Goal: Task Accomplishment & Management: Use online tool/utility

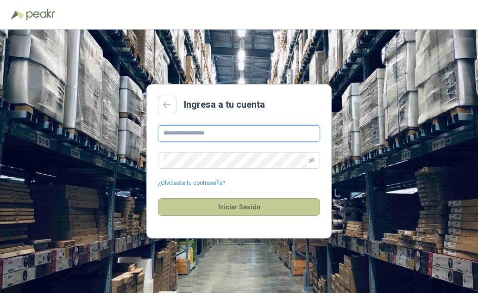
type input "**********"
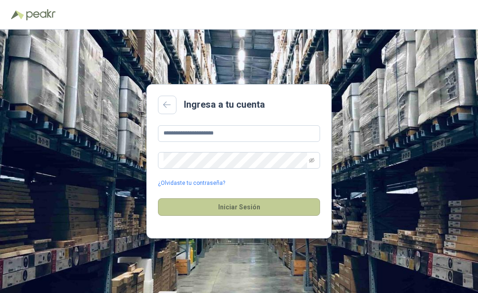
click at [254, 210] on button "Iniciar Sesión" at bounding box center [239, 208] width 162 height 18
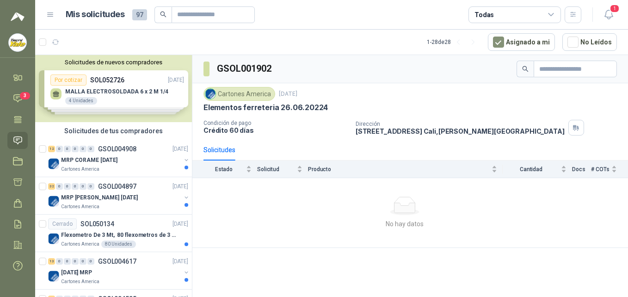
scroll to position [4, 0]
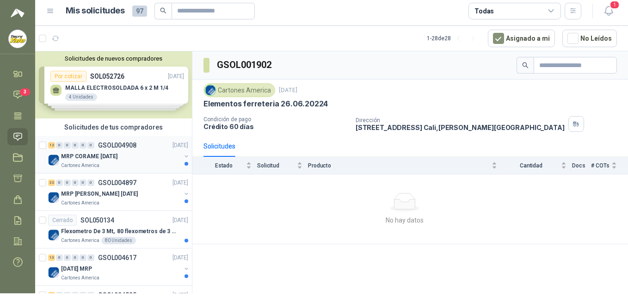
click at [118, 161] on p "MRP CORAME [DATE]" at bounding box center [89, 156] width 56 height 9
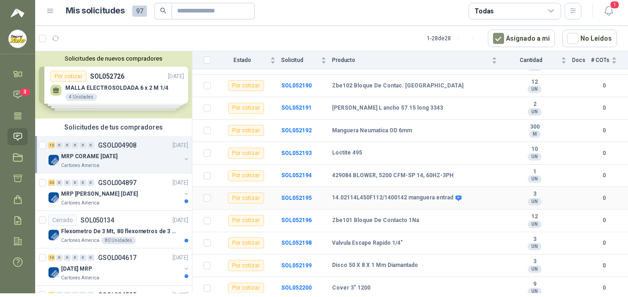
scroll to position [148, 0]
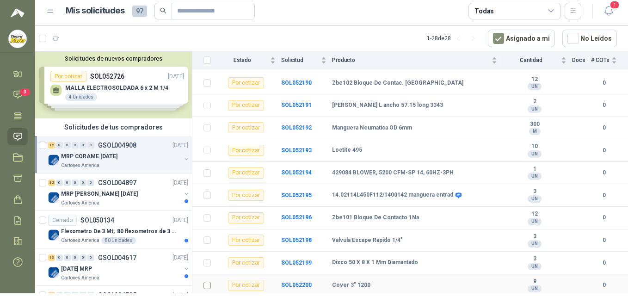
click at [203, 287] on td at bounding box center [204, 285] width 24 height 23
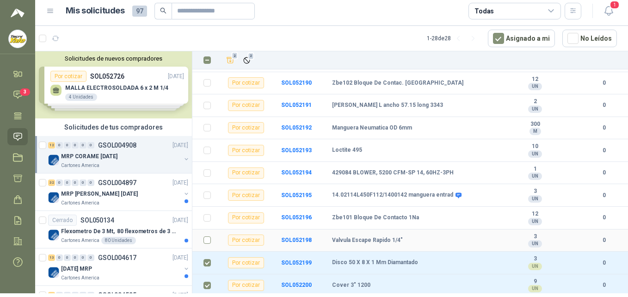
click at [211, 246] on td at bounding box center [204, 241] width 24 height 23
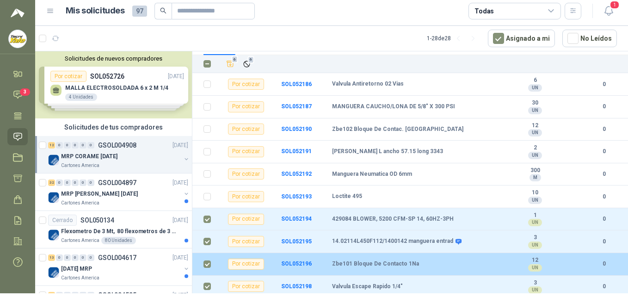
scroll to position [56, 0]
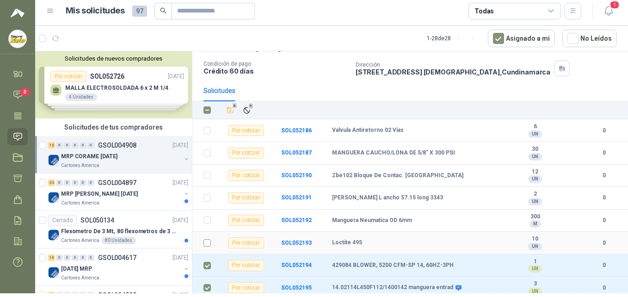
click at [203, 241] on td at bounding box center [204, 243] width 24 height 23
click at [206, 216] on label at bounding box center [207, 220] width 7 height 10
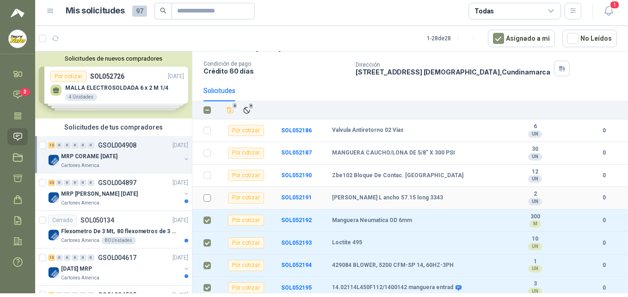
click at [211, 198] on td at bounding box center [204, 198] width 24 height 23
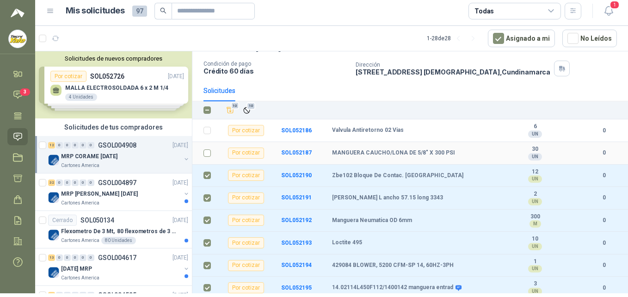
click at [208, 158] on td at bounding box center [204, 153] width 24 height 23
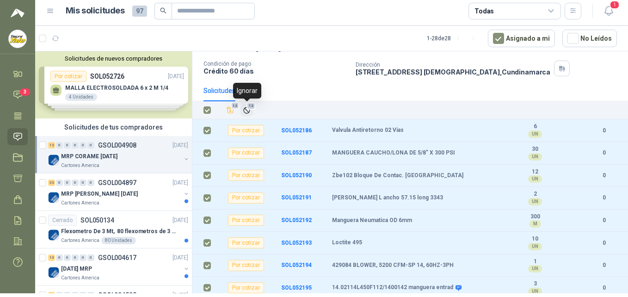
click at [245, 113] on icon "Ignorar" at bounding box center [247, 110] width 8 height 8
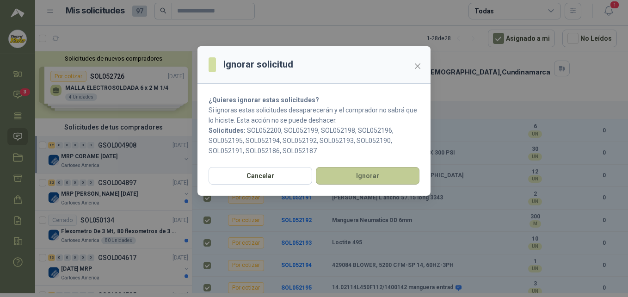
click at [351, 178] on button "Ignorar" at bounding box center [368, 176] width 104 height 18
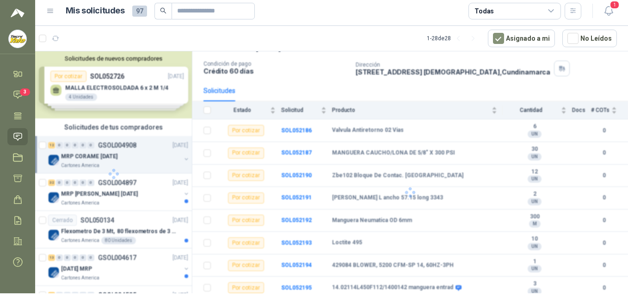
scroll to position [0, 0]
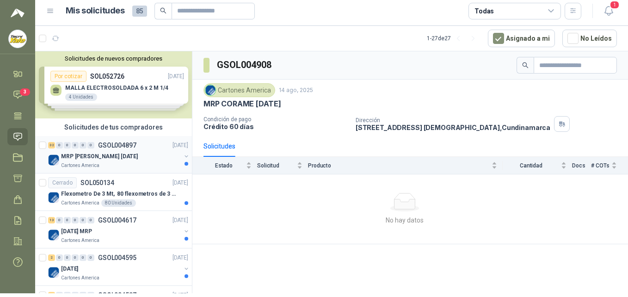
click at [118, 164] on div "Cartones America" at bounding box center [121, 165] width 120 height 7
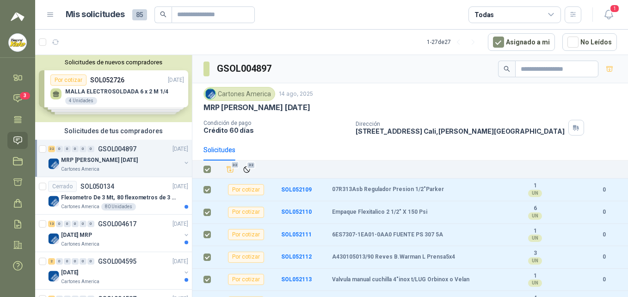
drag, startPoint x: 252, startPoint y: 96, endPoint x: 231, endPoint y: 142, distance: 50.3
click at [231, 142] on div "Solicitudes" at bounding box center [220, 149] width 32 height 21
click at [249, 170] on icon "Ignorar" at bounding box center [247, 170] width 6 height 6
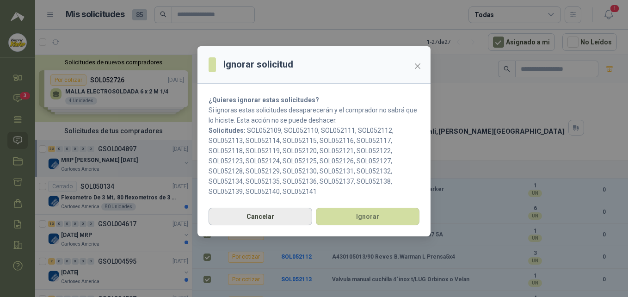
click at [259, 223] on button "Cancelar" at bounding box center [261, 217] width 104 height 18
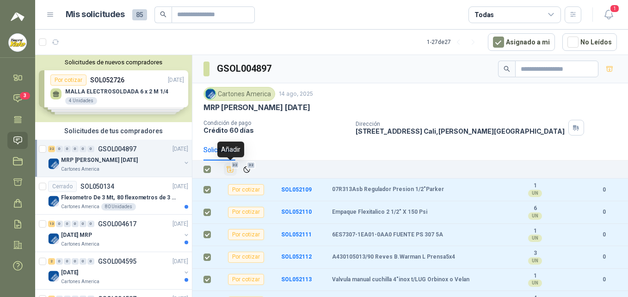
click at [230, 169] on icon "Añadir" at bounding box center [230, 170] width 7 height 6
click at [230, 169] on icon "Añadir" at bounding box center [230, 169] width 8 height 9
click at [230, 172] on icon "Añadir" at bounding box center [230, 169] width 8 height 8
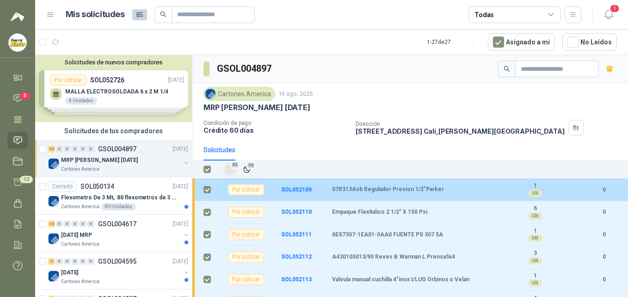
drag, startPoint x: 258, startPoint y: 191, endPoint x: 249, endPoint y: 187, distance: 9.1
click at [249, 187] on div "Por cotizar" at bounding box center [246, 189] width 36 height 11
click at [246, 192] on div "Por cotizar" at bounding box center [246, 189] width 36 height 11
click at [203, 186] on td at bounding box center [204, 190] width 24 height 23
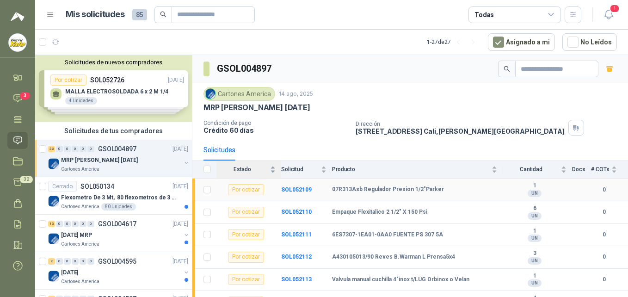
click at [241, 189] on div "Por cotizar" at bounding box center [246, 189] width 36 height 11
click at [297, 190] on b "SOL052109" at bounding box center [296, 189] width 31 height 6
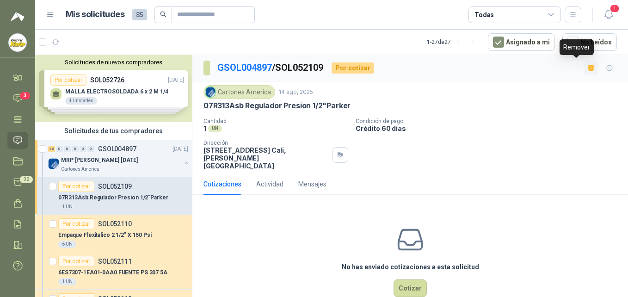
click at [477, 70] on icon "button" at bounding box center [592, 69] width 6 height 4
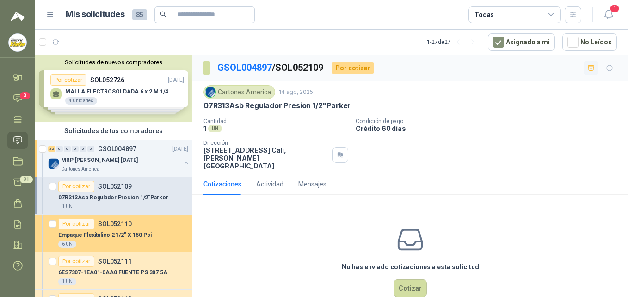
click at [104, 232] on p "Empaque Flexitalico 2 1/2" X 150 Psi" at bounding box center [104, 235] width 93 height 9
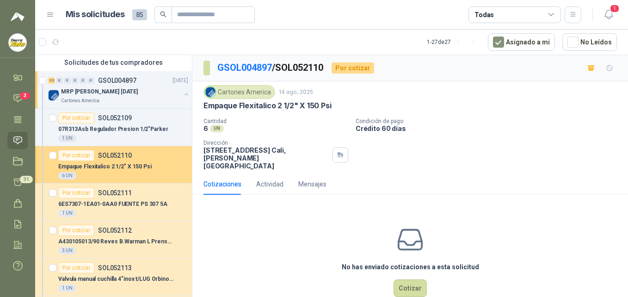
scroll to position [93, 0]
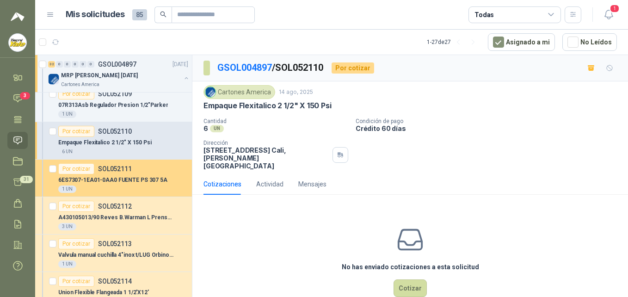
click at [143, 188] on div "1 UN" at bounding box center [123, 189] width 130 height 7
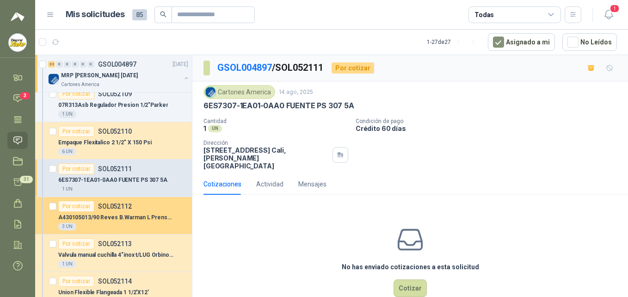
click at [140, 207] on div "Por cotizar SOL052112" at bounding box center [123, 206] width 130 height 11
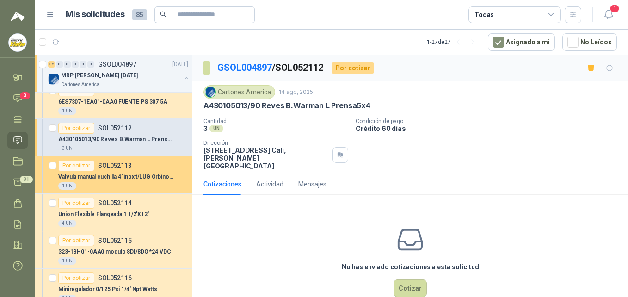
scroll to position [185, 0]
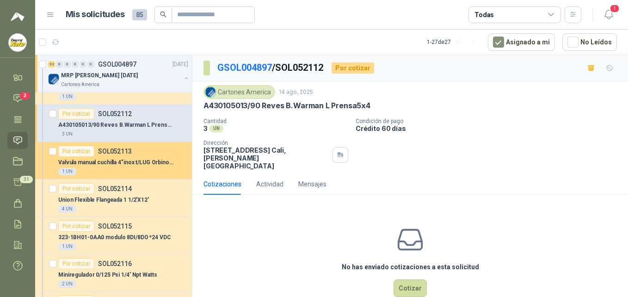
click at [138, 176] on article "Por cotizar SOL052113 Valvula manual cuchilla 4"inox t/LUG Orbinox o Velan 1 UN" at bounding box center [113, 160] width 157 height 37
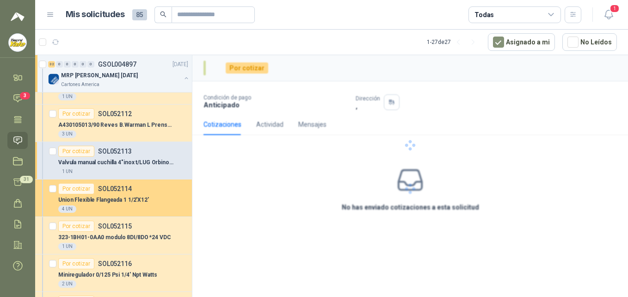
click at [133, 203] on p "Union Flexible Flangeada 1 1/2'X12'" at bounding box center [103, 200] width 91 height 9
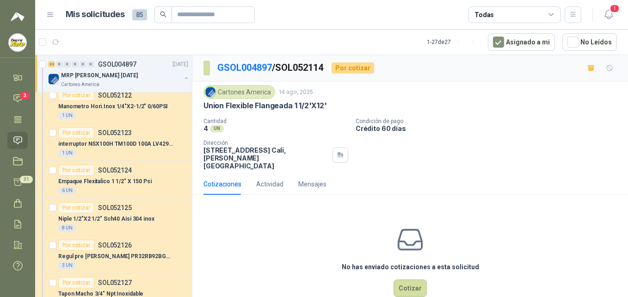
scroll to position [602, 0]
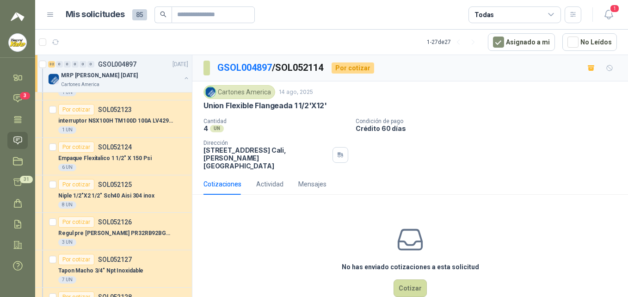
click at [145, 220] on div "Por cotizar SOL052126" at bounding box center [123, 222] width 130 height 11
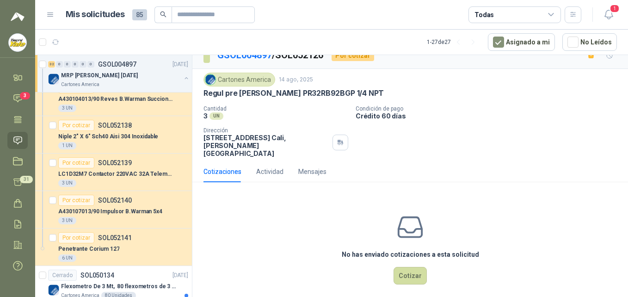
scroll to position [925, 0]
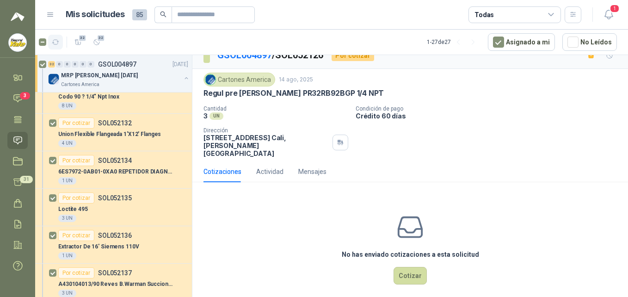
click at [55, 43] on icon "button" at bounding box center [56, 42] width 8 height 8
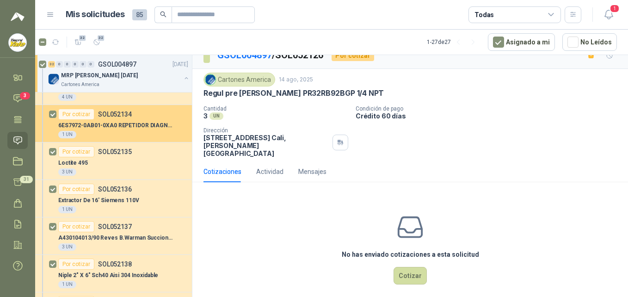
scroll to position [1018, 0]
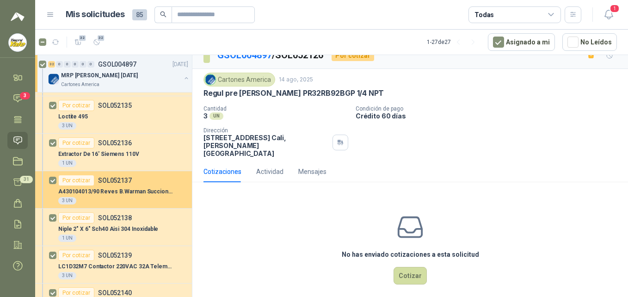
click at [93, 178] on div "Por cotizar" at bounding box center [76, 180] width 36 height 11
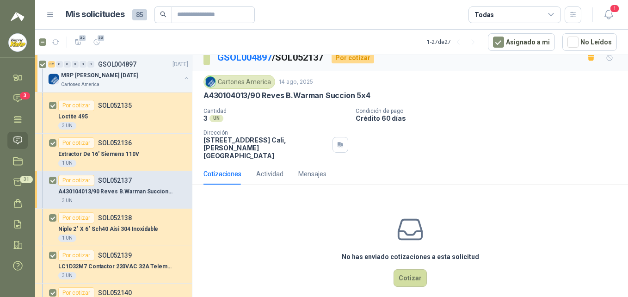
scroll to position [12, 0]
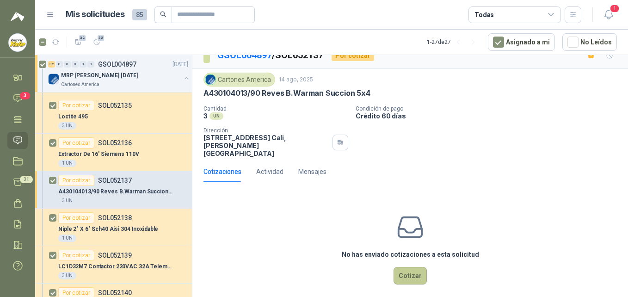
click at [399, 267] on button "Cotizar" at bounding box center [410, 276] width 33 height 18
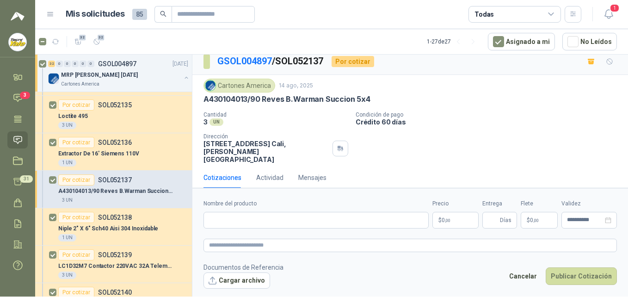
scroll to position [0, 0]
